Goal: Navigation & Orientation: Go to known website

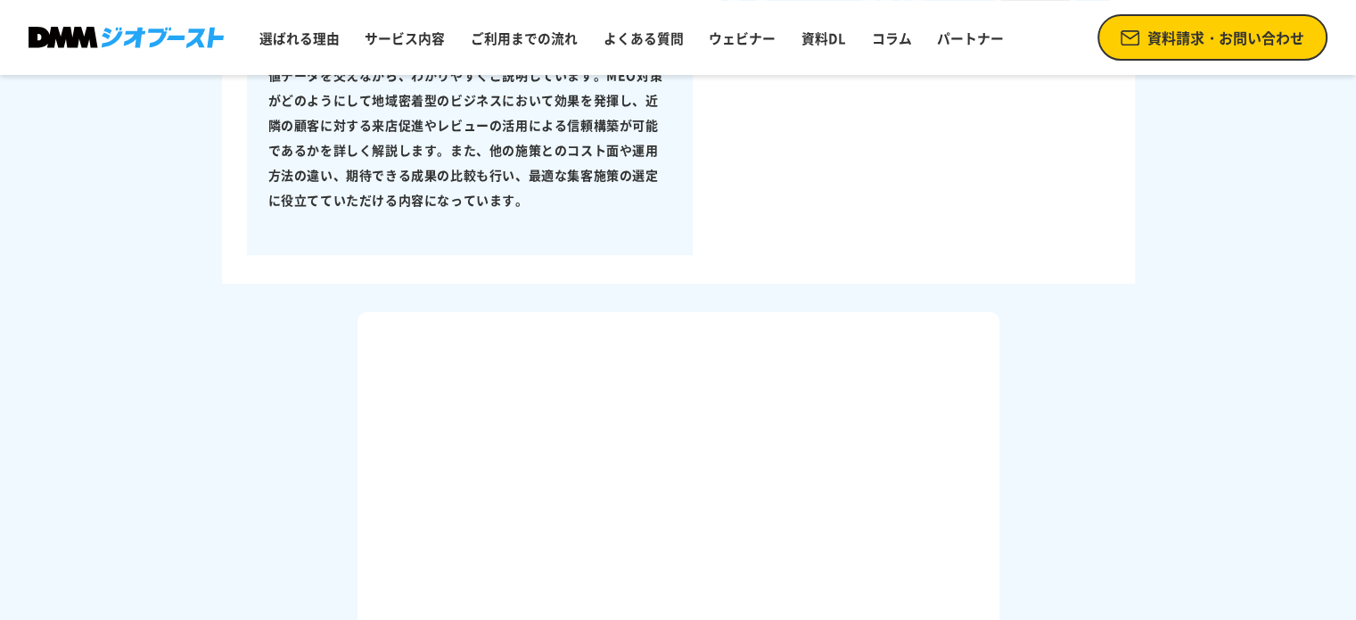
scroll to position [892, 0]
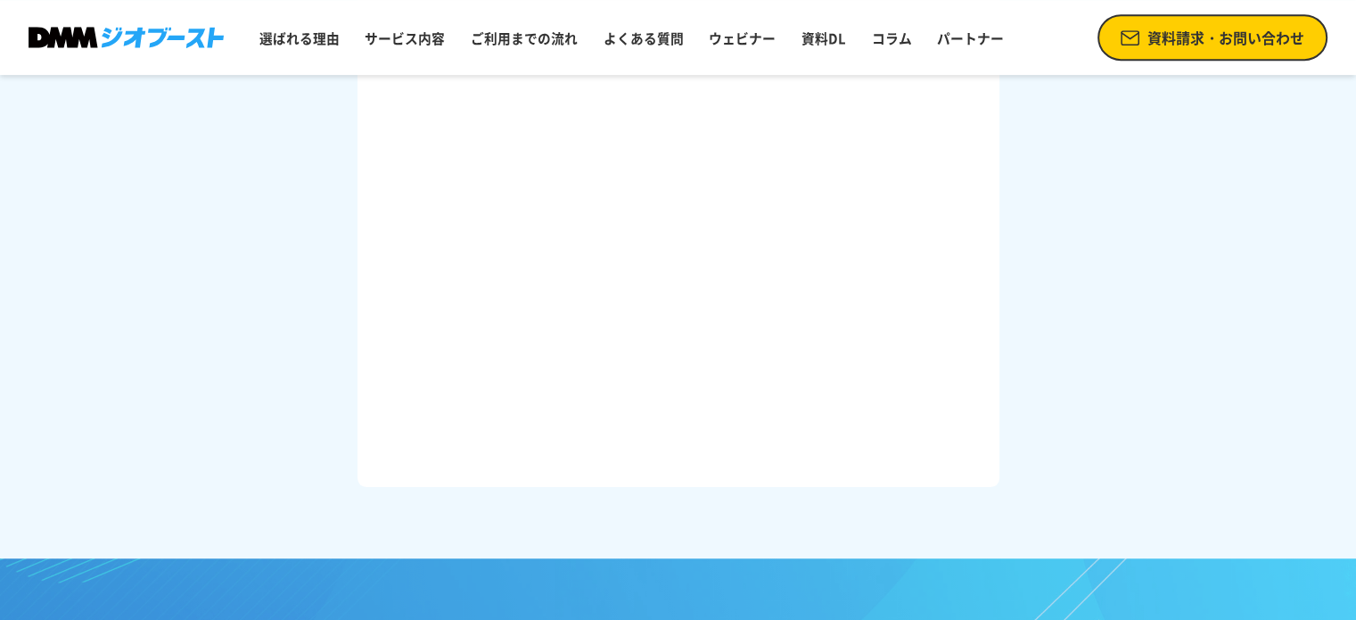
click at [202, 31] on img at bounding box center [126, 37] width 195 height 21
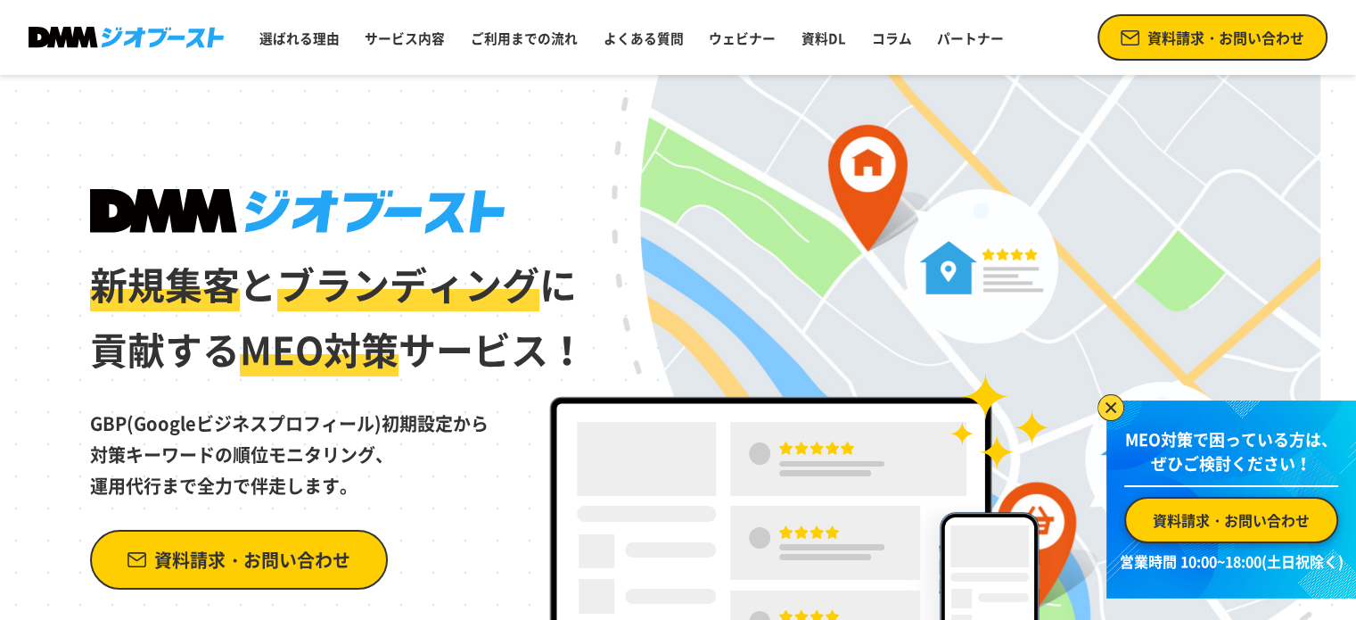
drag, startPoint x: 933, startPoint y: 177, endPoint x: 889, endPoint y: 174, distance: 43.8
click at [737, 174] on div "新規集客 と ブランディング に 貢献する MEO対策 サービス！ GBP(Googleビジネスプロフィール)初期設定から 対策キーワードの順位モニタリング、…" at bounding box center [679, 405] width 1284 height 660
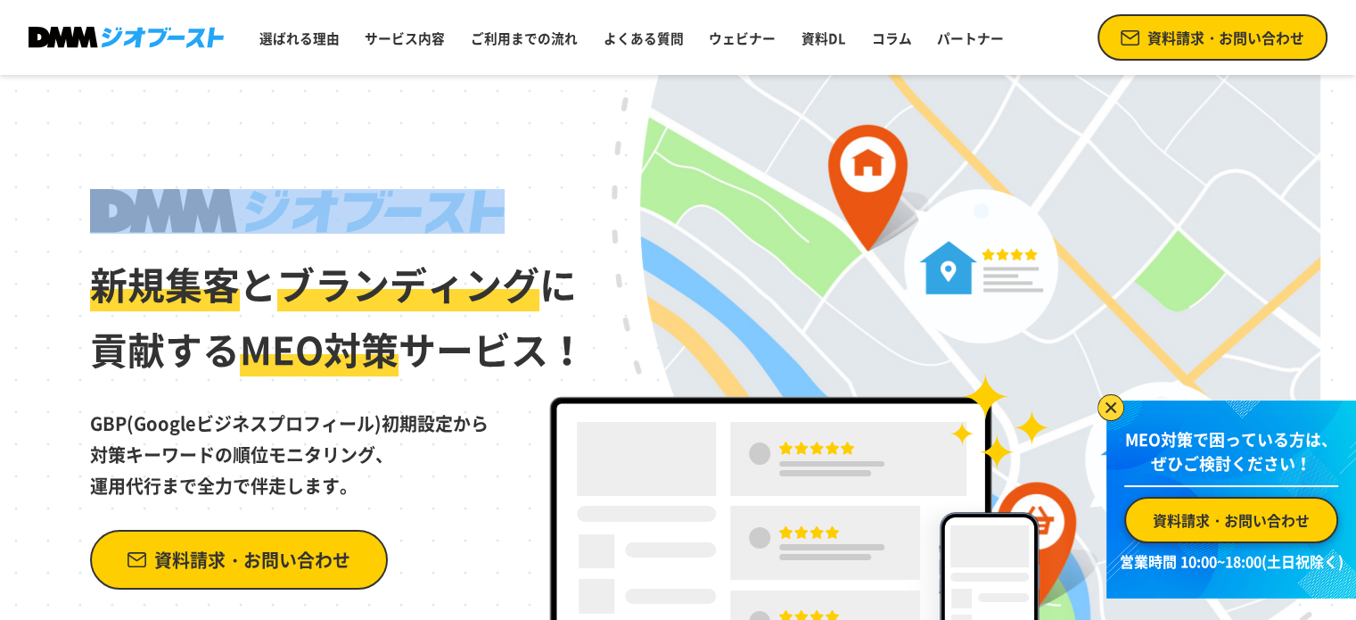
drag, startPoint x: 1008, startPoint y: 185, endPoint x: 787, endPoint y: 232, distance: 226.1
click at [822, 231] on div "新規集客 と ブランディング に 貢献する MEO対策 サービス！ GBP(Googleビジネスプロフィール)初期設定から 対策キーワードの順位モニタリング、…" at bounding box center [679, 405] width 1284 height 660
click at [549, 191] on h1 "新規集客 と ブランディング に 貢献する MEO対策 サービス！" at bounding box center [339, 286] width 498 height 194
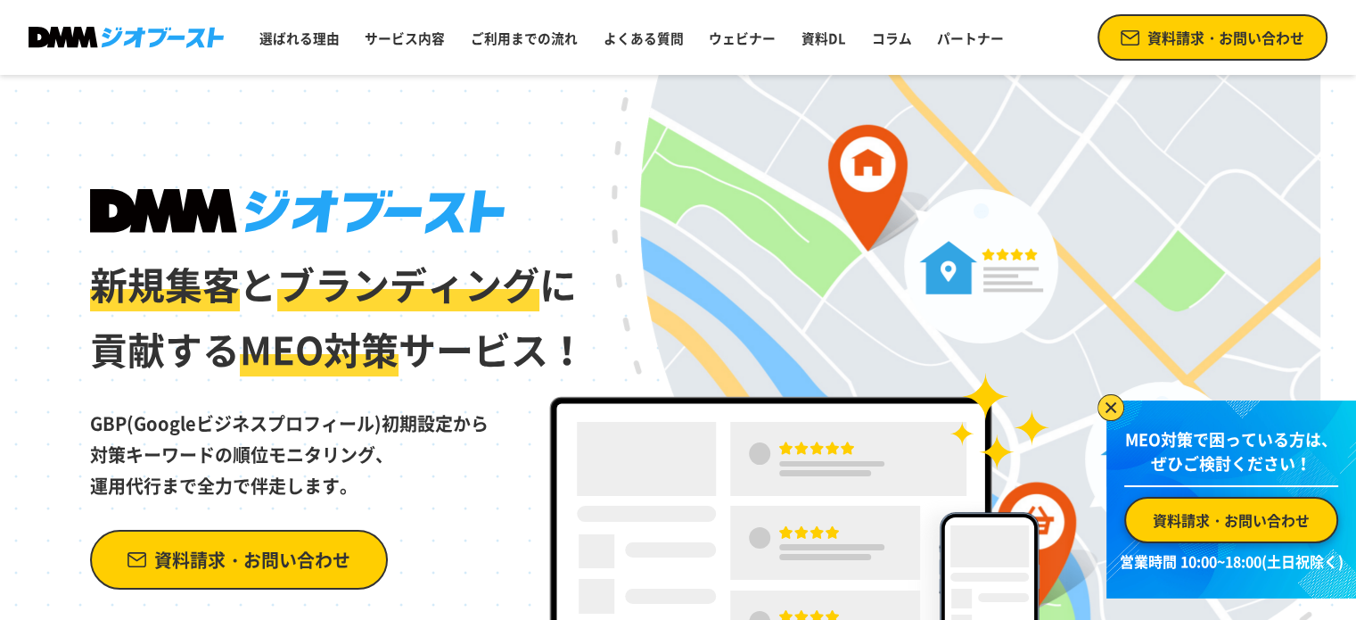
drag, startPoint x: 1042, startPoint y: 478, endPoint x: 1045, endPoint y: 160, distance: 318.4
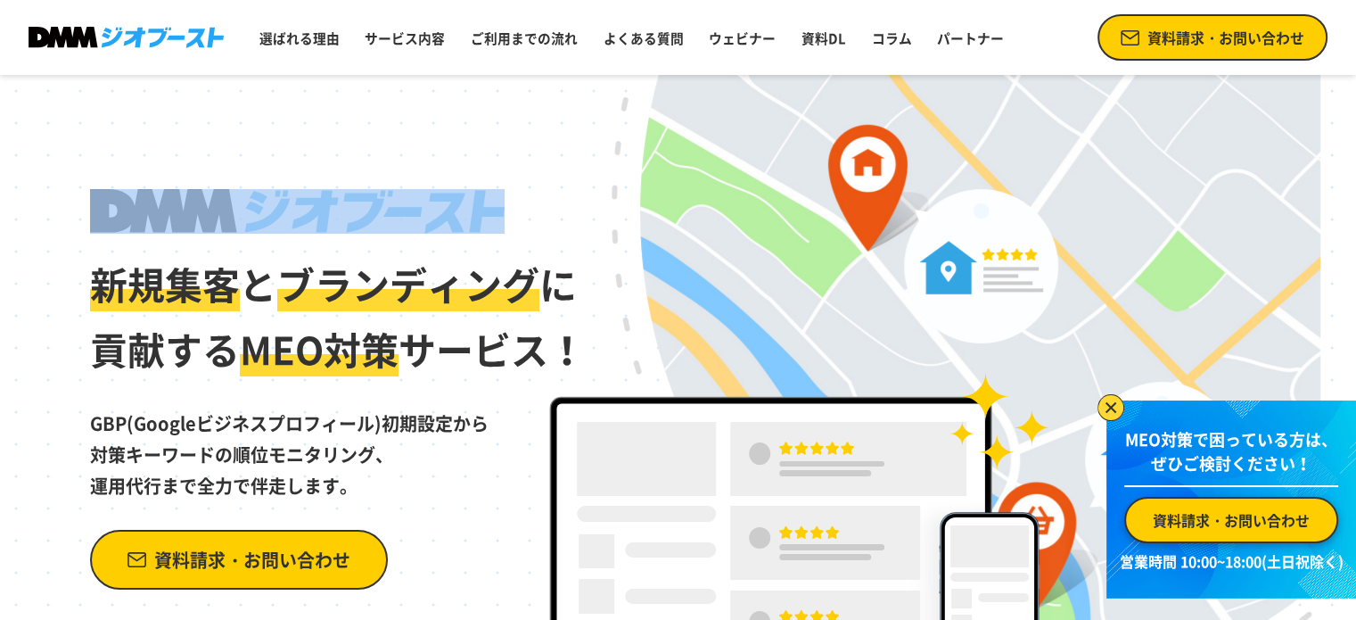
drag, startPoint x: 1034, startPoint y: 209, endPoint x: 782, endPoint y: 245, distance: 255.0
click at [782, 245] on div "新規集客 と ブランディング に 貢献する MEO対策 サービス！ GBP(Googleビジネスプロフィール)初期設定から 対策キーワードの順位モニタリング、…" at bounding box center [679, 405] width 1284 height 660
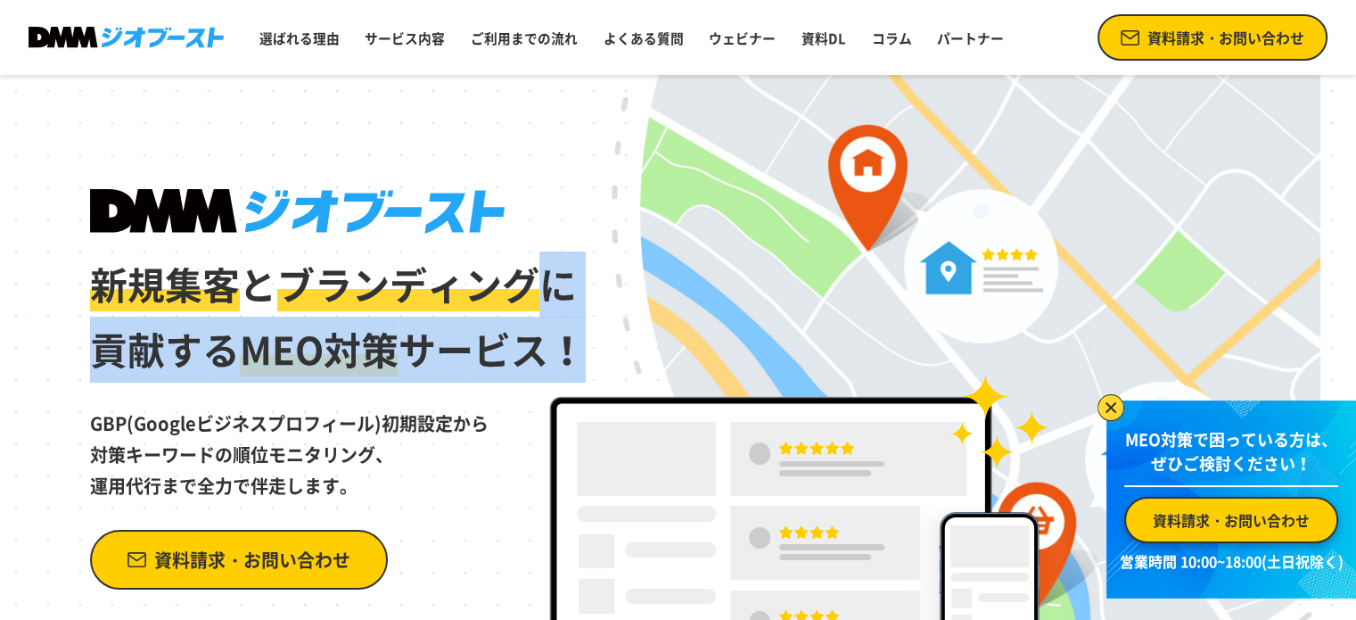
drag, startPoint x: 763, startPoint y: 317, endPoint x: 754, endPoint y: 308, distance: 13.3
click at [754, 308] on div "新規集客 と ブランディング に 貢献する MEO対策 サービス！ GBP(Googleビジネスプロフィール)初期設定から 対策キーワードの順位モニタリング、…" at bounding box center [679, 405] width 1284 height 660
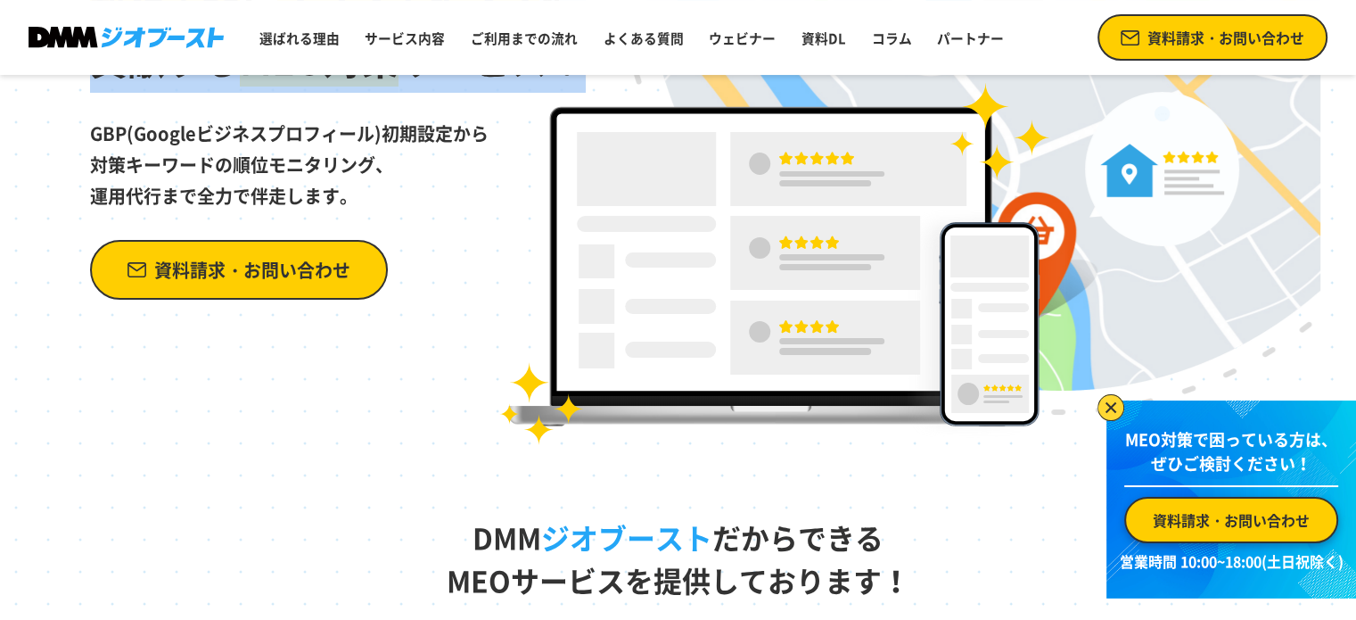
scroll to position [297, 0]
